Goal: Find contact information: Find contact information

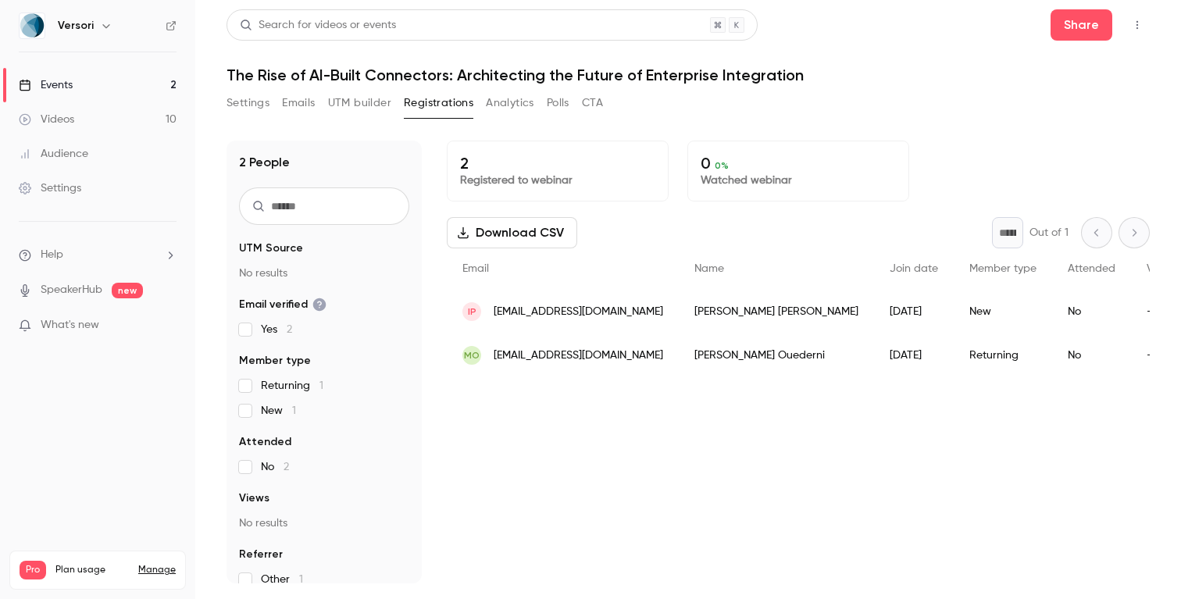
click at [130, 82] on link "Events 2" at bounding box center [97, 85] width 195 height 34
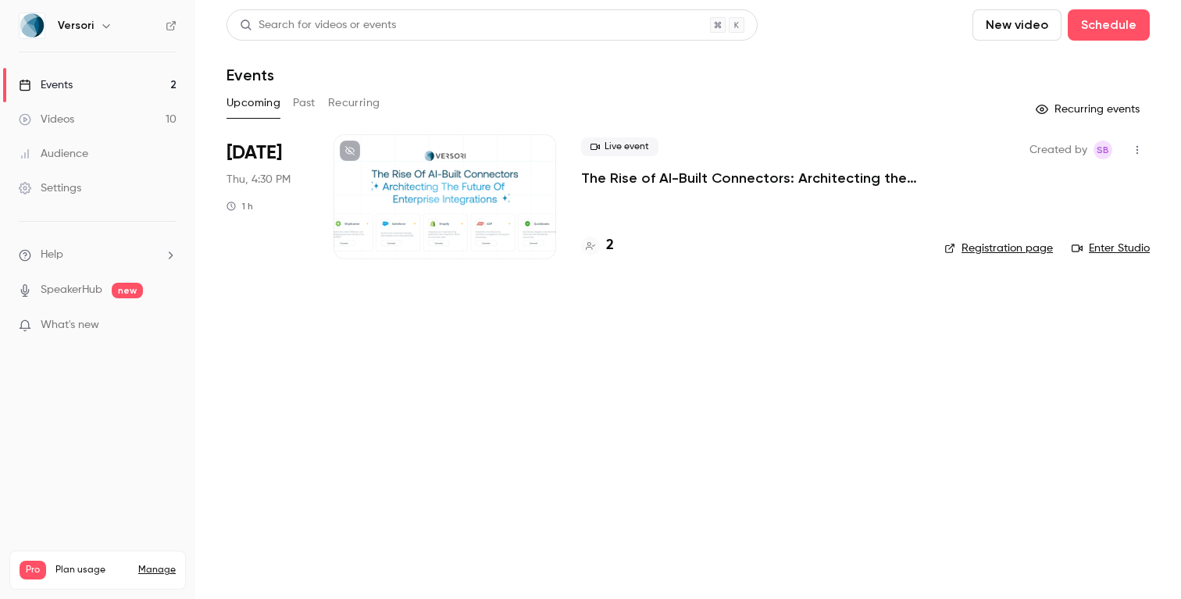
click at [116, 117] on link "Videos 10" at bounding box center [97, 119] width 195 height 34
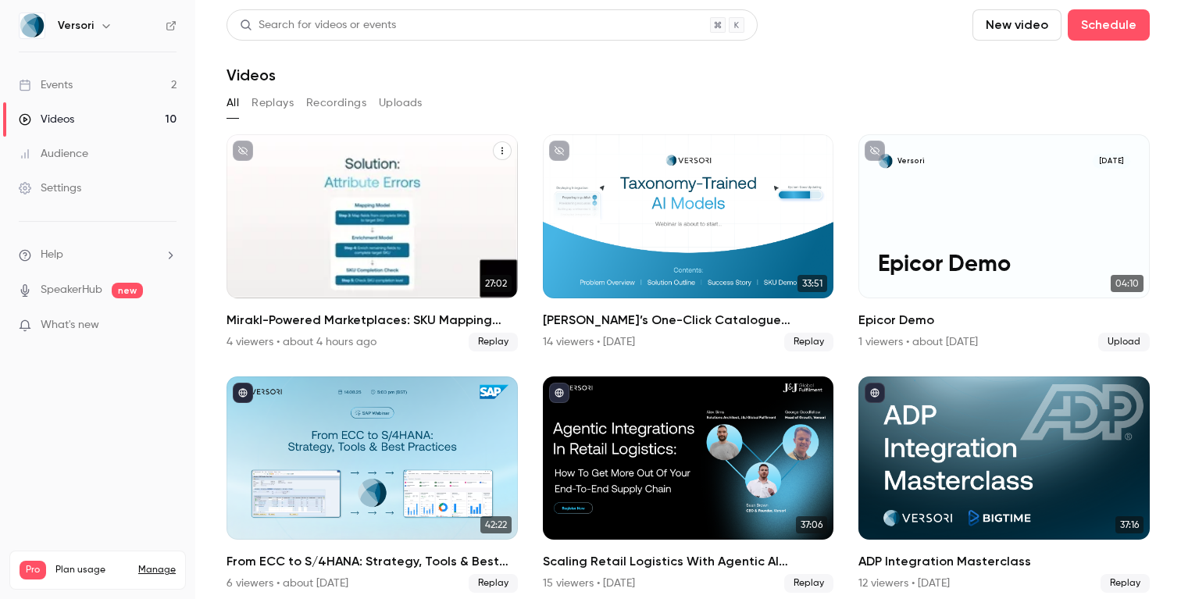
click at [364, 319] on h2 "Mirakl-Powered Marketplaces: SKU Mapping Model Launch" at bounding box center [372, 320] width 291 height 19
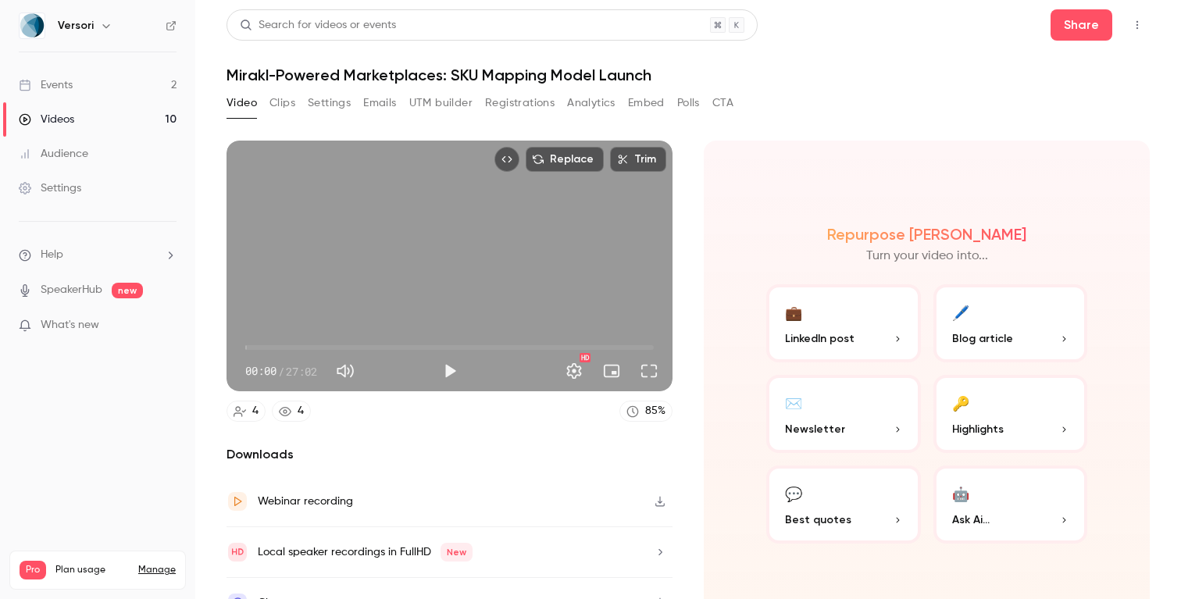
click at [513, 103] on button "Registrations" at bounding box center [520, 103] width 70 height 25
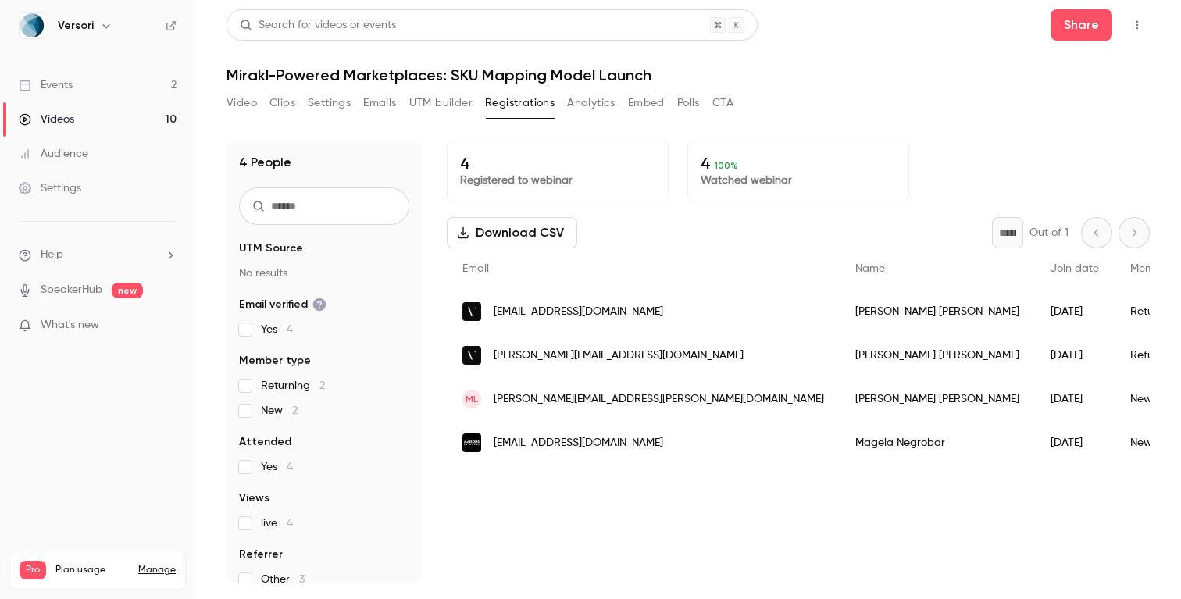
click at [581, 393] on span "[PERSON_NAME][EMAIL_ADDRESS][PERSON_NAME][DOMAIN_NAME]" at bounding box center [659, 399] width 330 height 16
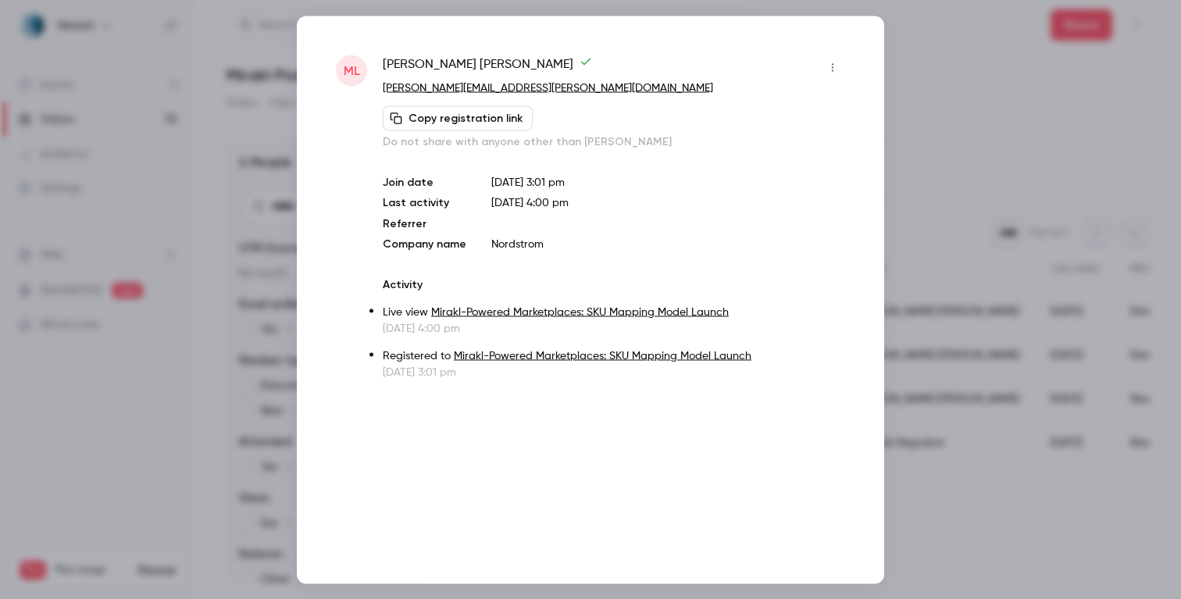
click at [463, 114] on button "Copy registration link" at bounding box center [458, 117] width 150 height 25
drag, startPoint x: 533, startPoint y: 85, endPoint x: 381, endPoint y: 85, distance: 151.5
click at [381, 85] on div "ML [PERSON_NAME] [PERSON_NAME][EMAIL_ADDRESS][PERSON_NAME][DOMAIN_NAME] Copy re…" at bounding box center [590, 217] width 509 height 325
copy link "[PERSON_NAME][EMAIL_ADDRESS][PERSON_NAME][DOMAIN_NAME]"
click at [1070, 136] on div at bounding box center [590, 299] width 1181 height 599
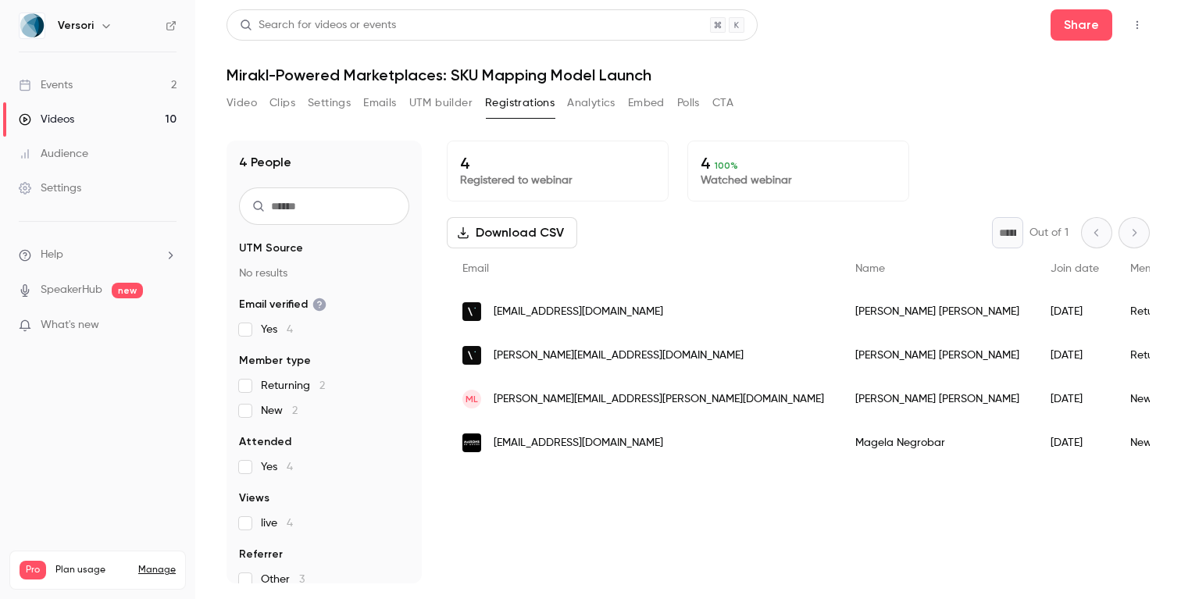
click at [568, 437] on span "[EMAIL_ADDRESS][DOMAIN_NAME]" at bounding box center [578, 443] width 169 height 16
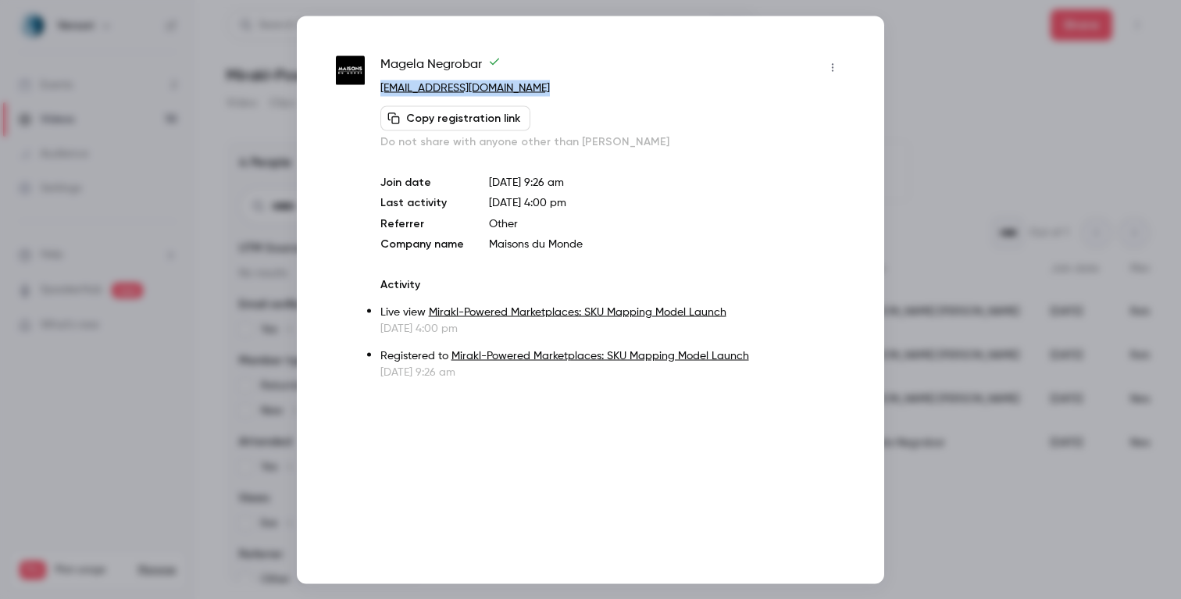
drag, startPoint x: 571, startPoint y: 87, endPoint x: 381, endPoint y: 87, distance: 189.8
click at [380, 87] on p "[EMAIL_ADDRESS][DOMAIN_NAME]" at bounding box center [612, 88] width 465 height 16
copy link "[EMAIL_ADDRESS][DOMAIN_NAME]"
click at [945, 175] on div at bounding box center [590, 299] width 1181 height 599
